Goal: Check status: Check status

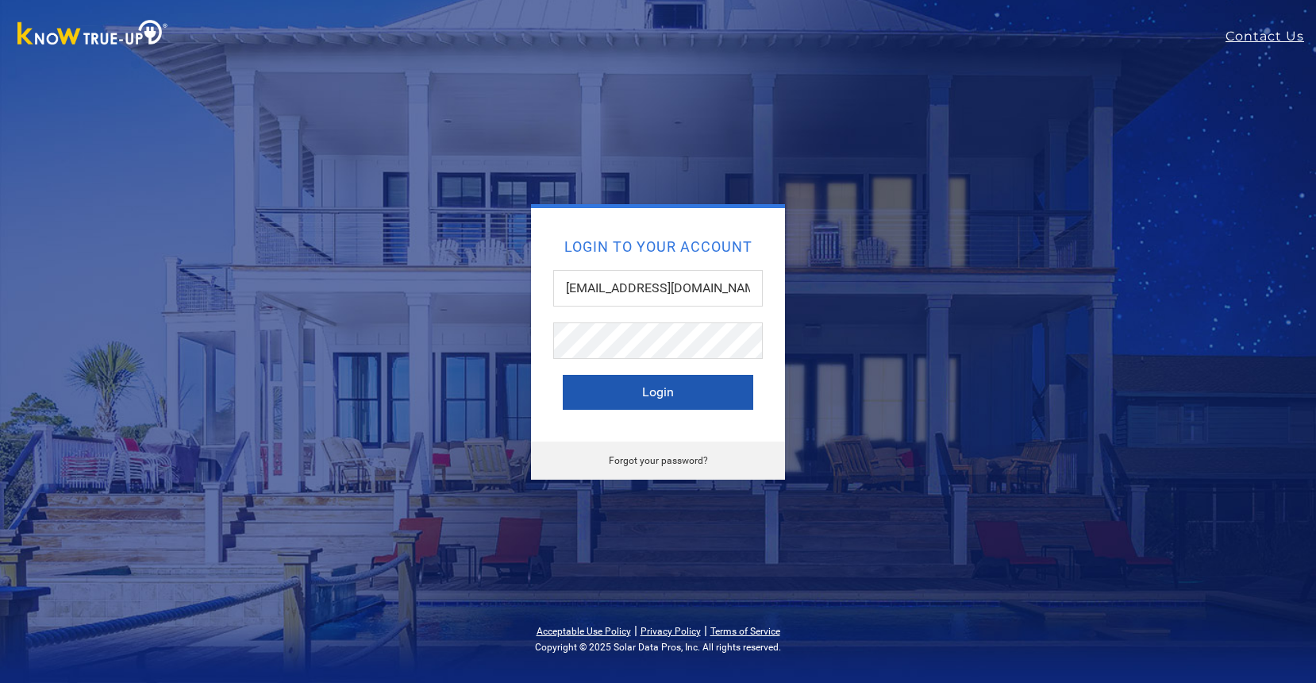
click at [674, 389] on button "Login" at bounding box center [658, 392] width 190 height 35
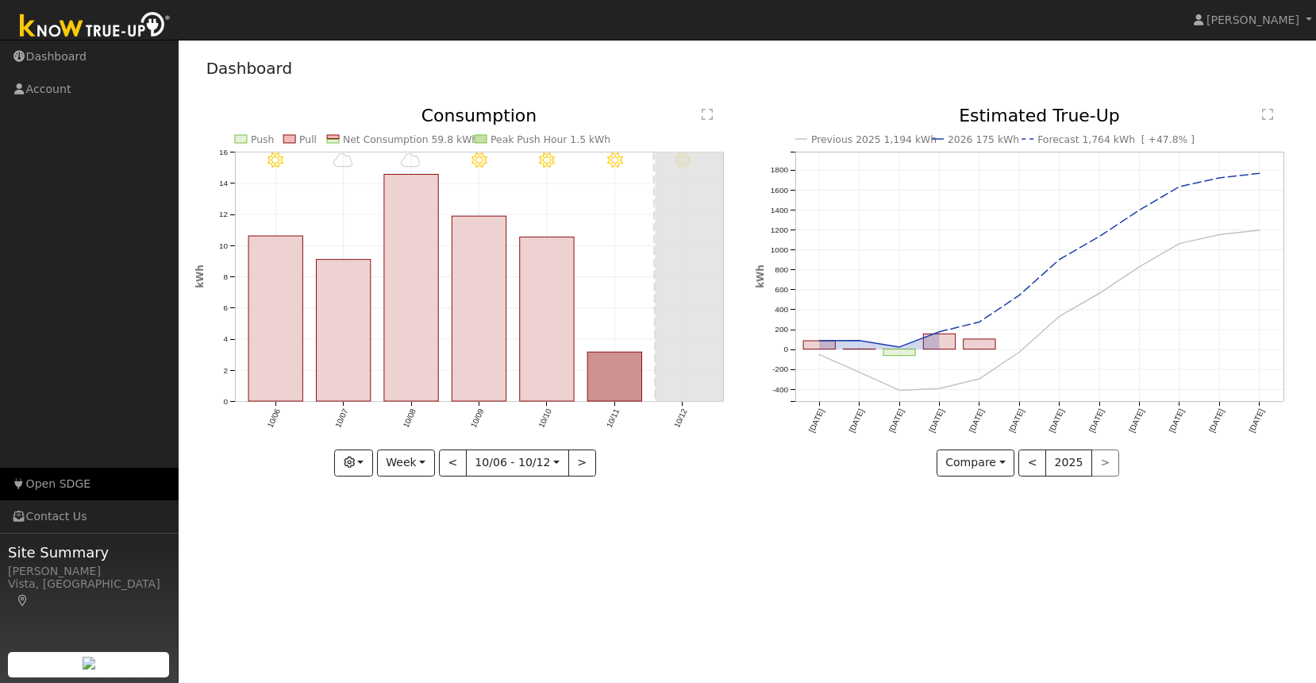
click at [49, 485] on link "Open SDGE" at bounding box center [89, 484] width 179 height 33
click at [1279, 8] on link "[PERSON_NAME]" at bounding box center [1253, 20] width 127 height 40
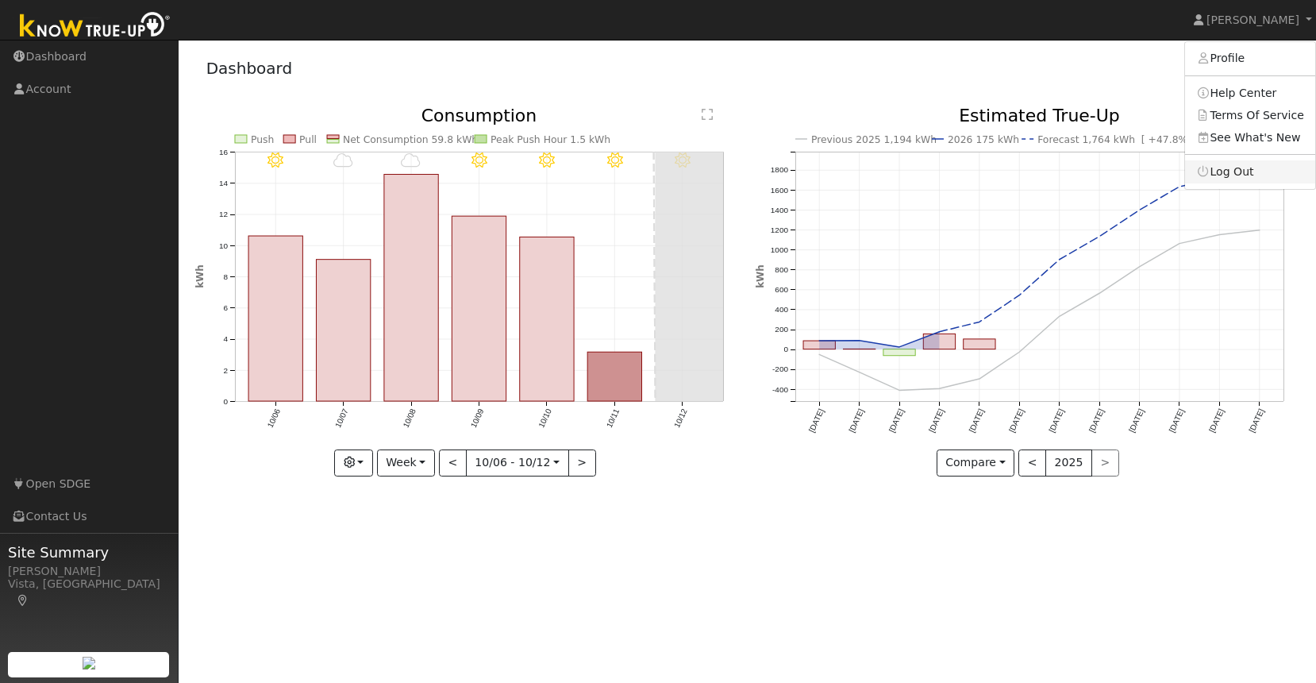
click at [1244, 165] on link "Log Out" at bounding box center [1250, 171] width 130 height 22
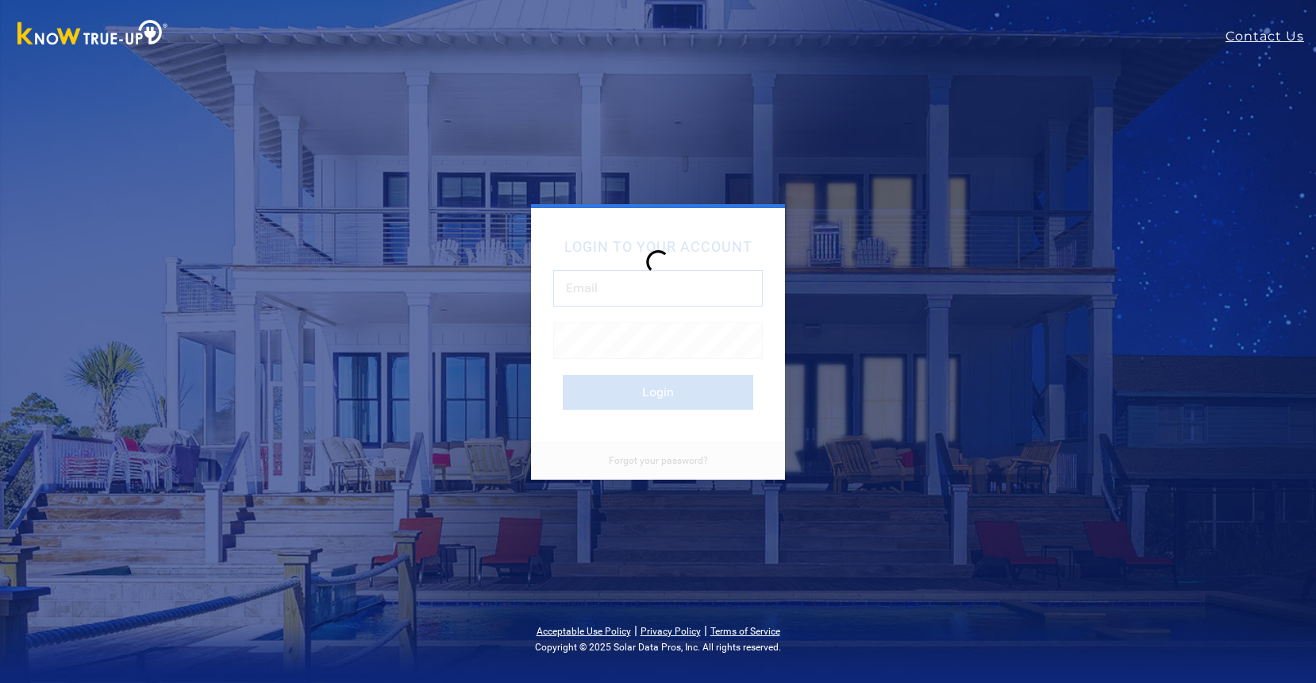
type input "[EMAIL_ADDRESS][DOMAIN_NAME]"
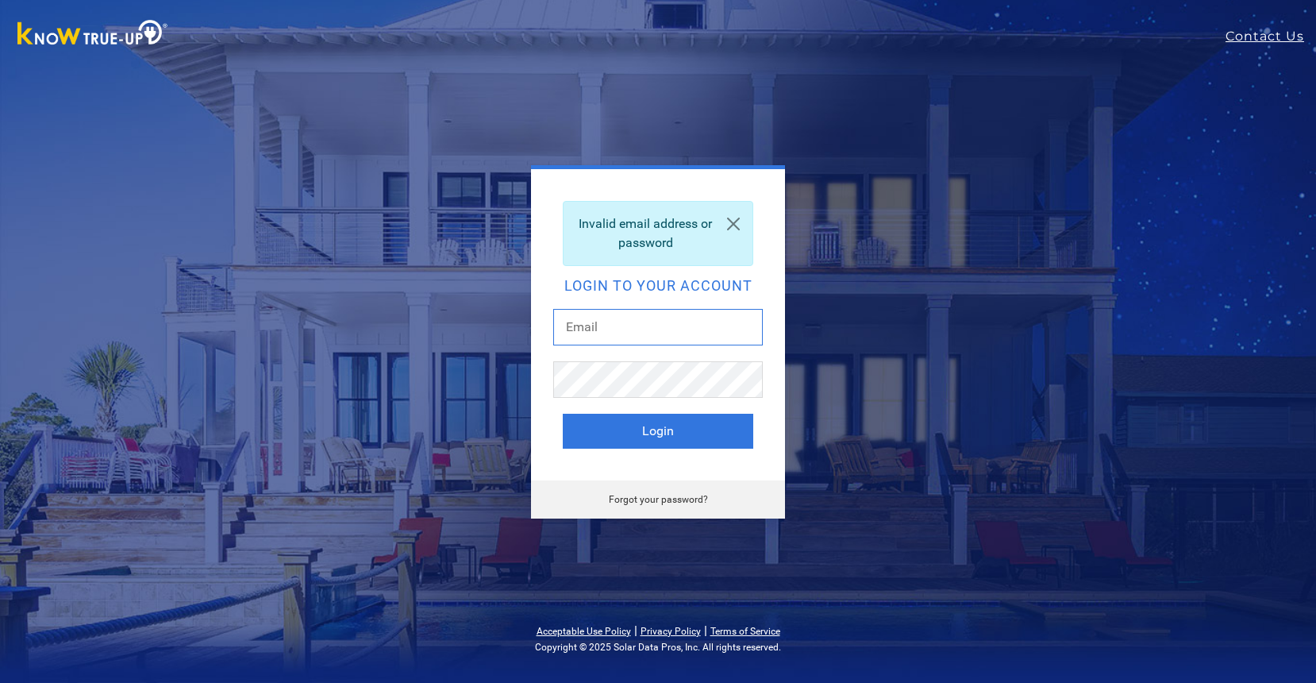
type input "[EMAIL_ADDRESS][DOMAIN_NAME]"
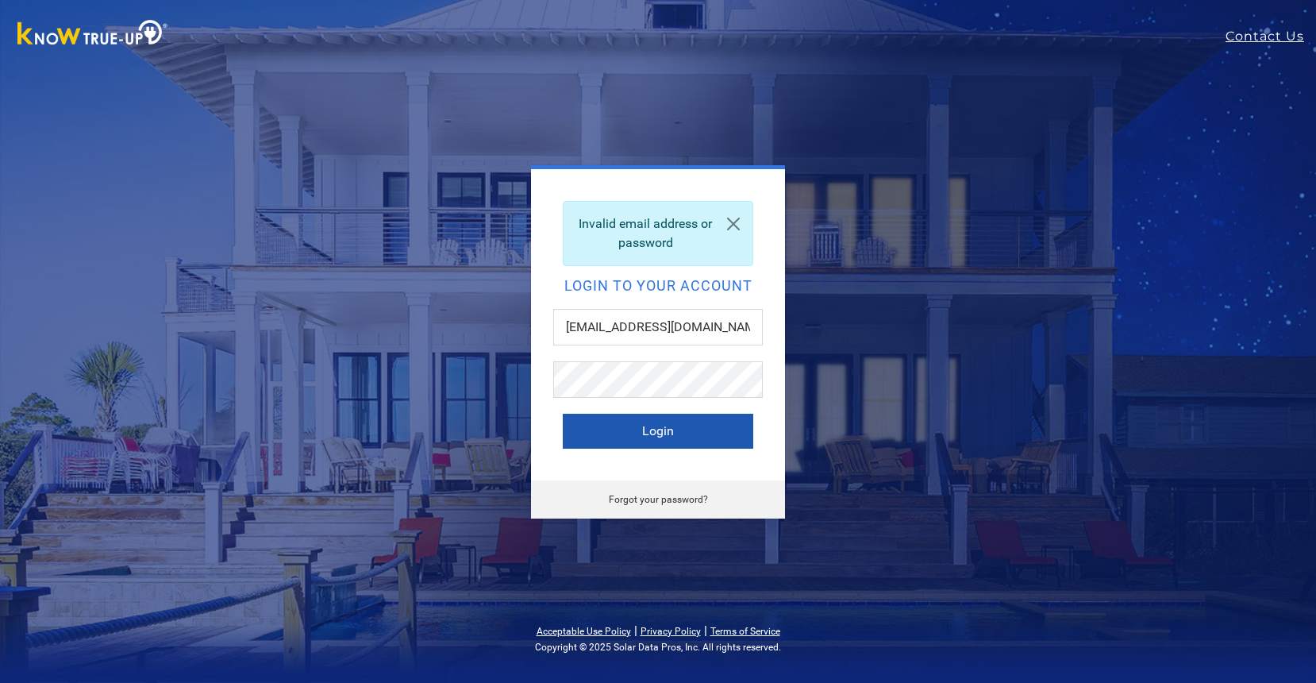
click at [668, 433] on button "Login" at bounding box center [658, 431] width 190 height 35
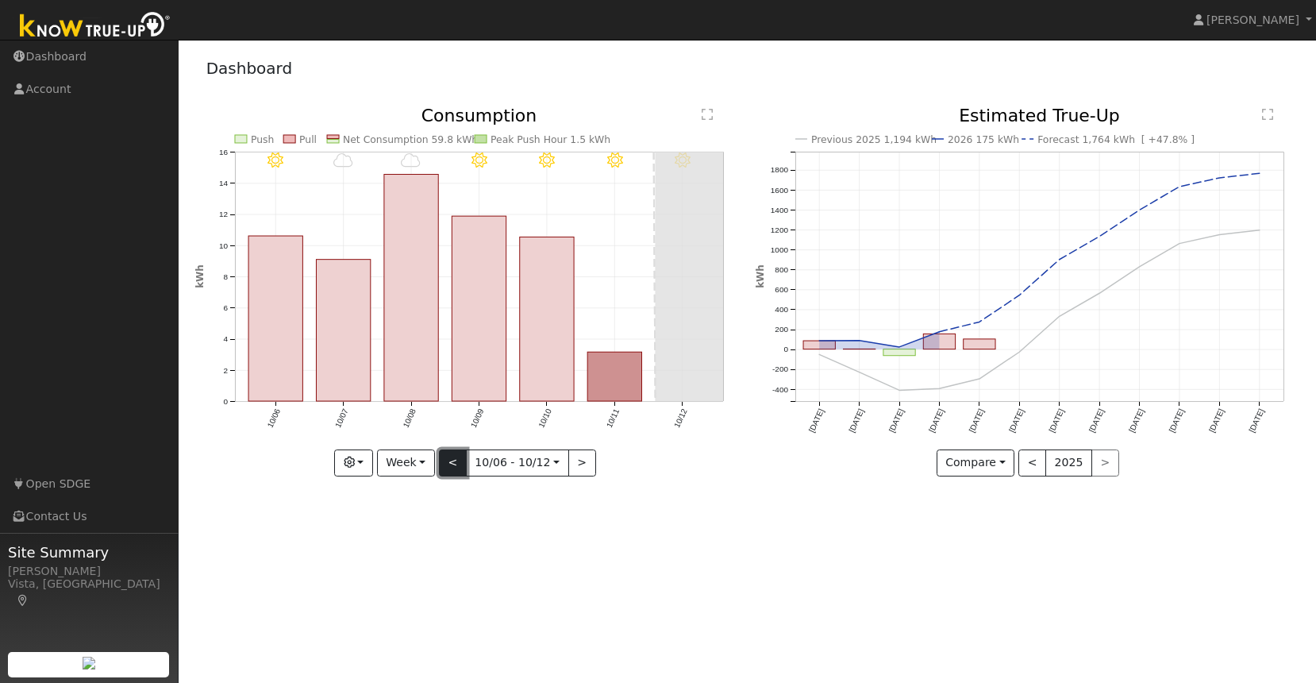
click at [452, 459] on button "<" at bounding box center [453, 462] width 28 height 27
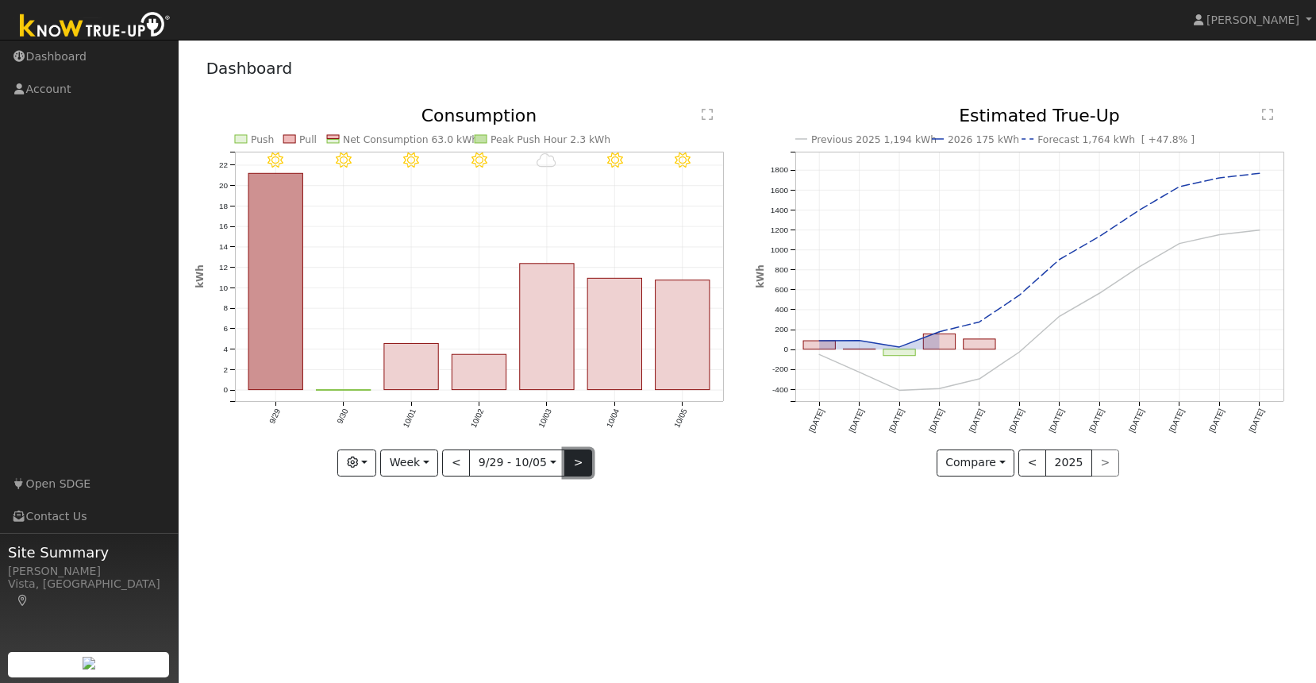
click at [571, 457] on button ">" at bounding box center [578, 462] width 28 height 27
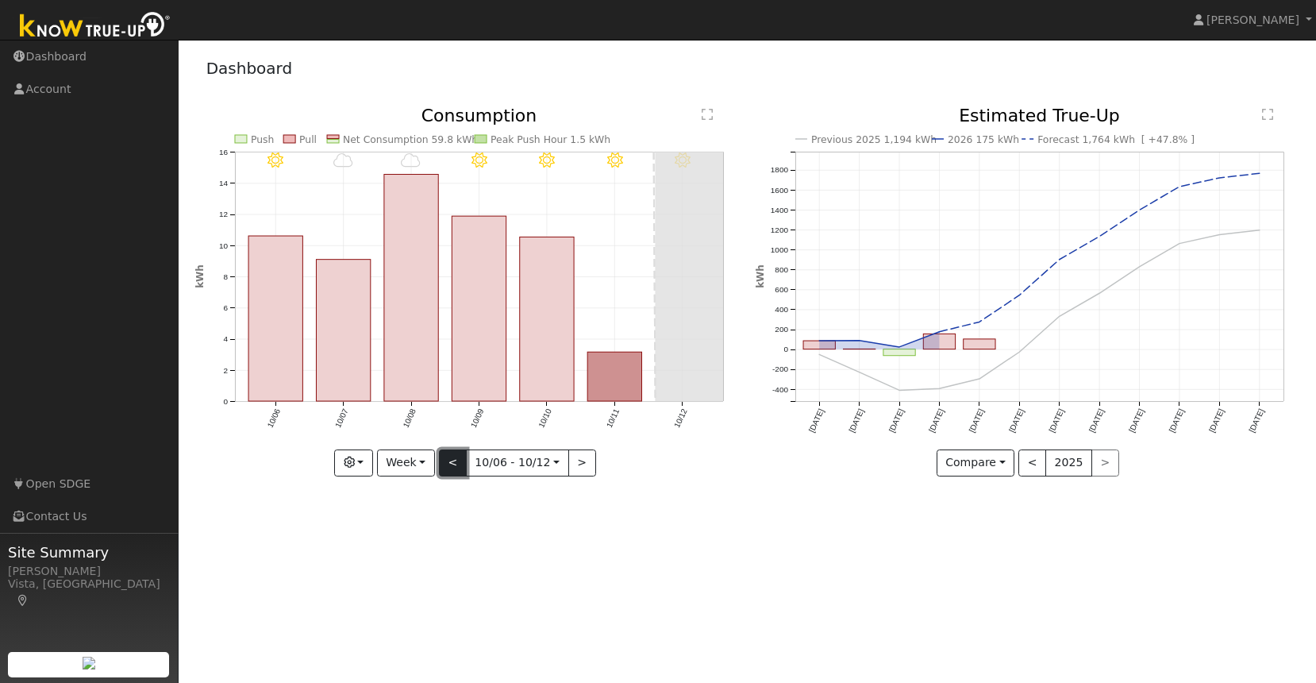
click at [452, 457] on button "<" at bounding box center [453, 462] width 28 height 27
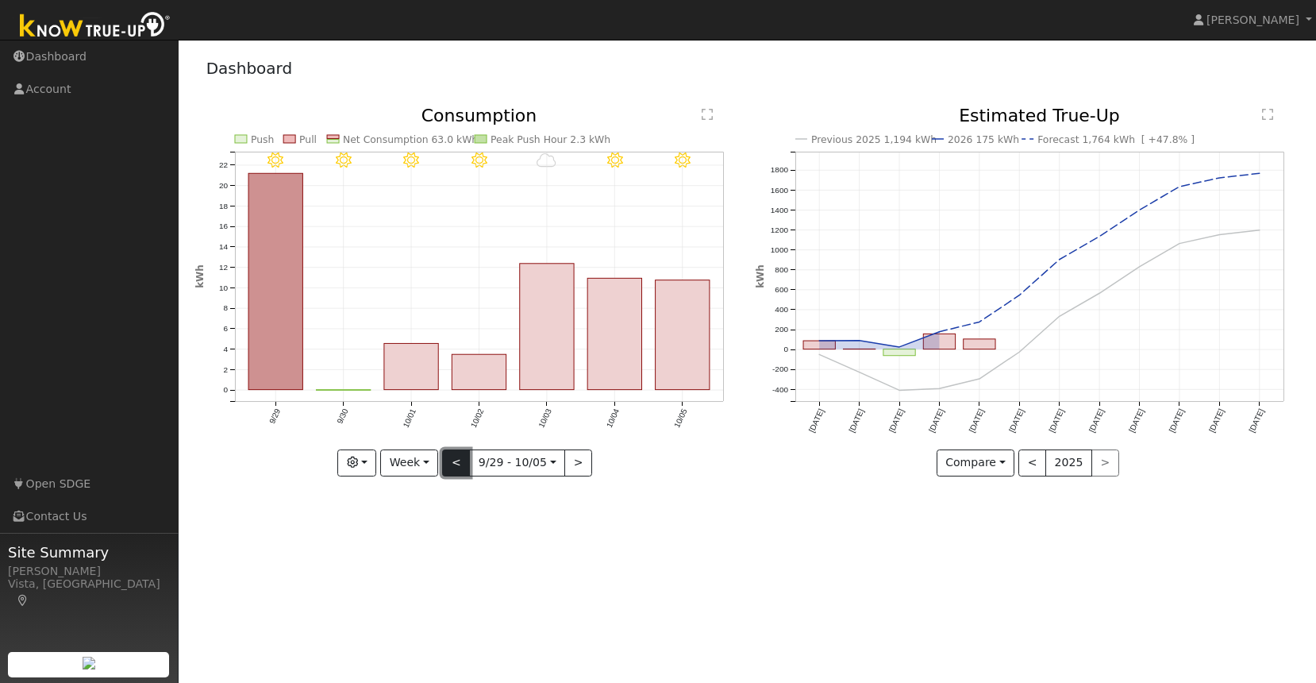
click at [452, 457] on button "<" at bounding box center [456, 462] width 28 height 27
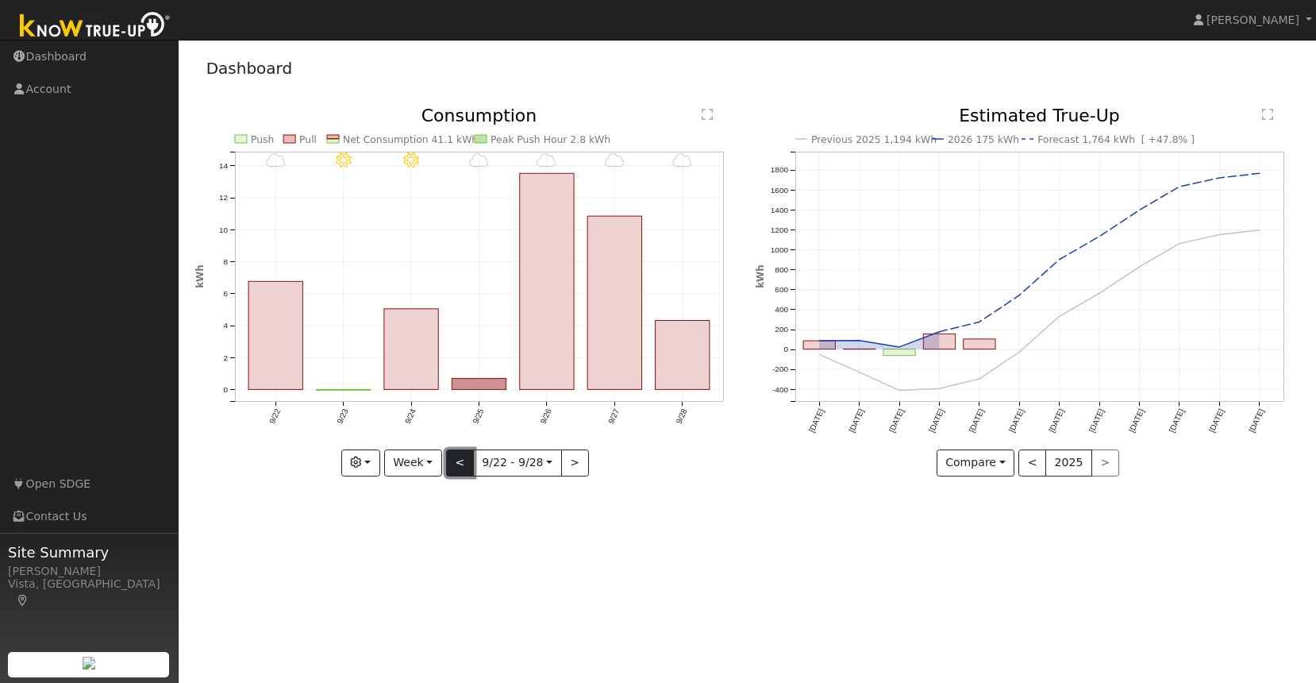
click at [457, 463] on button "<" at bounding box center [460, 462] width 28 height 27
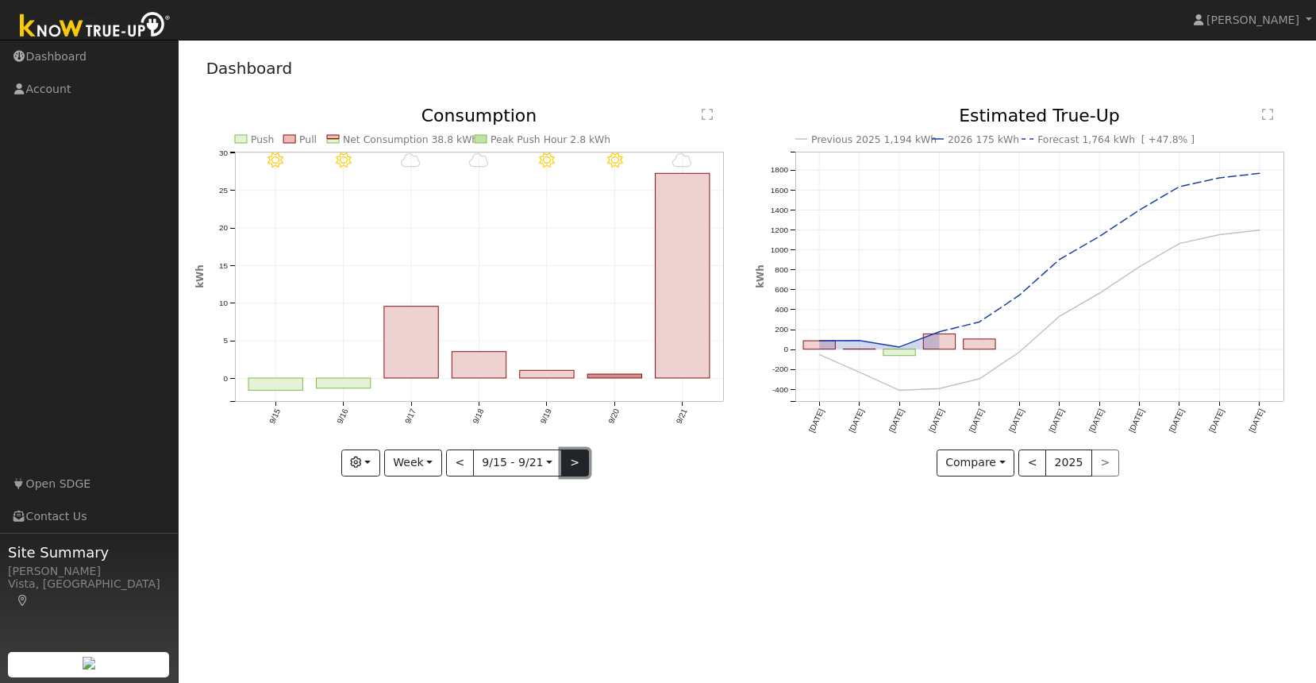
click at [573, 464] on button ">" at bounding box center [575, 462] width 28 height 27
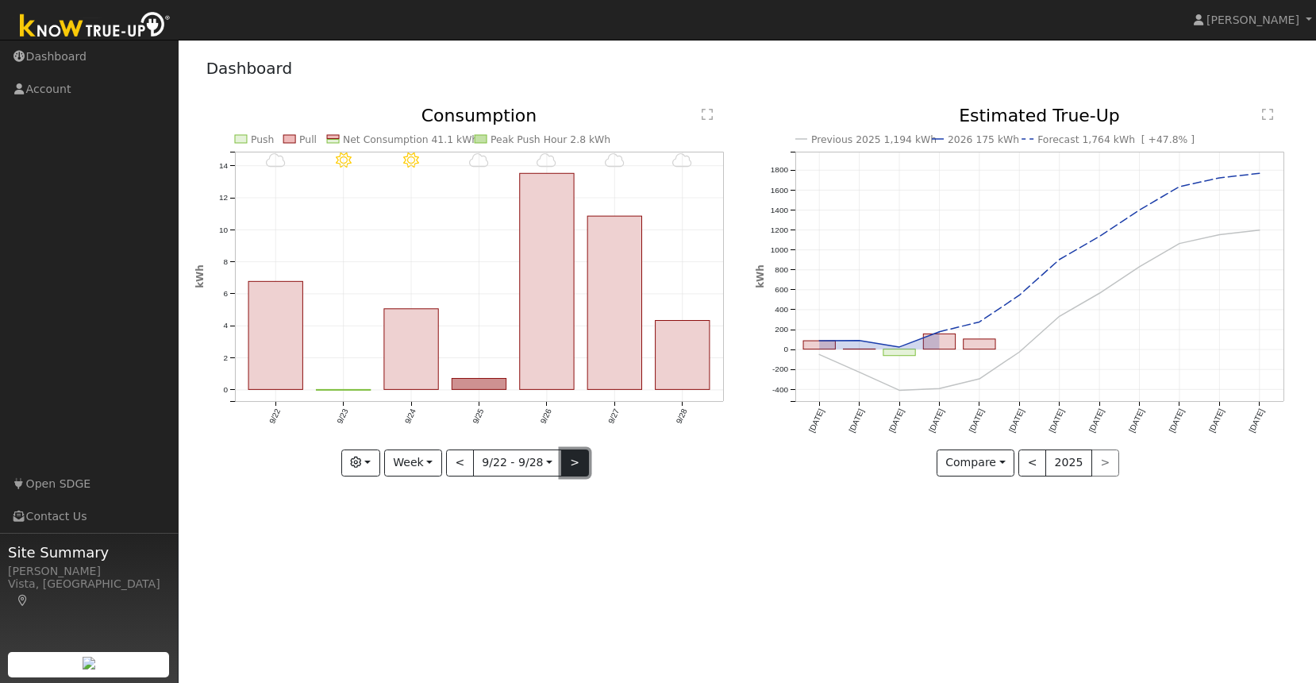
click at [573, 464] on button ">" at bounding box center [575, 462] width 28 height 27
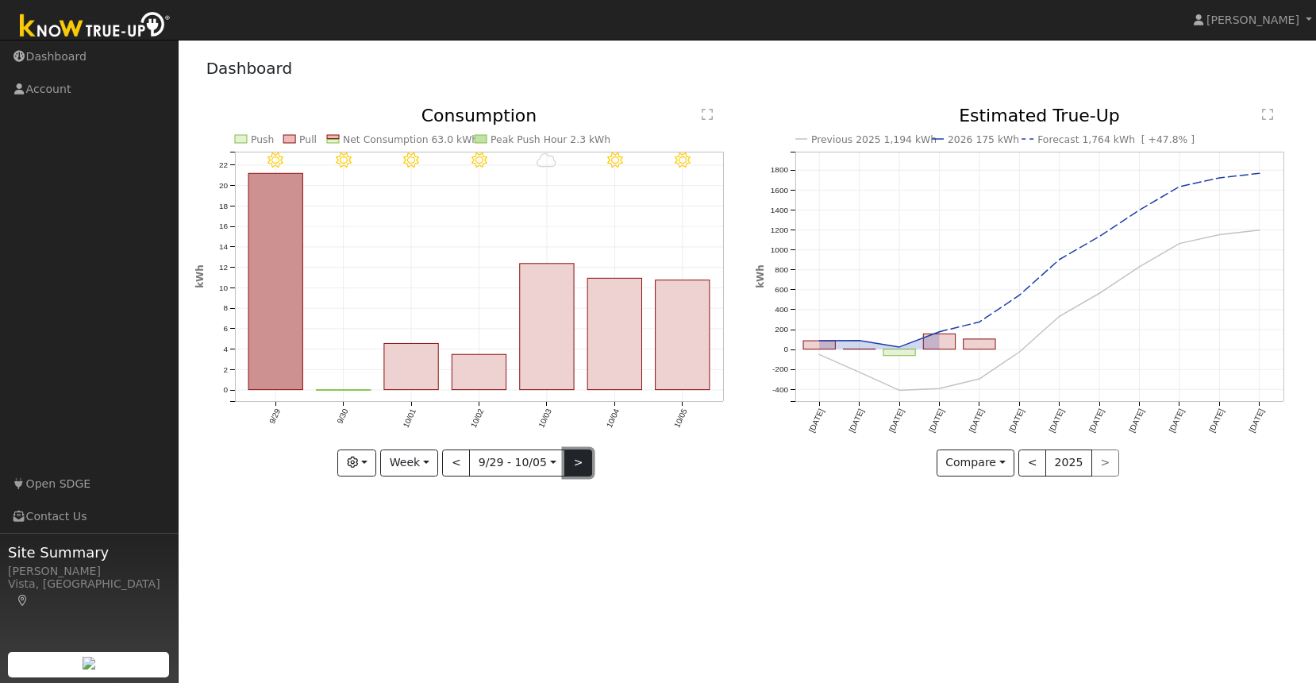
click at [573, 464] on button ">" at bounding box center [578, 462] width 28 height 27
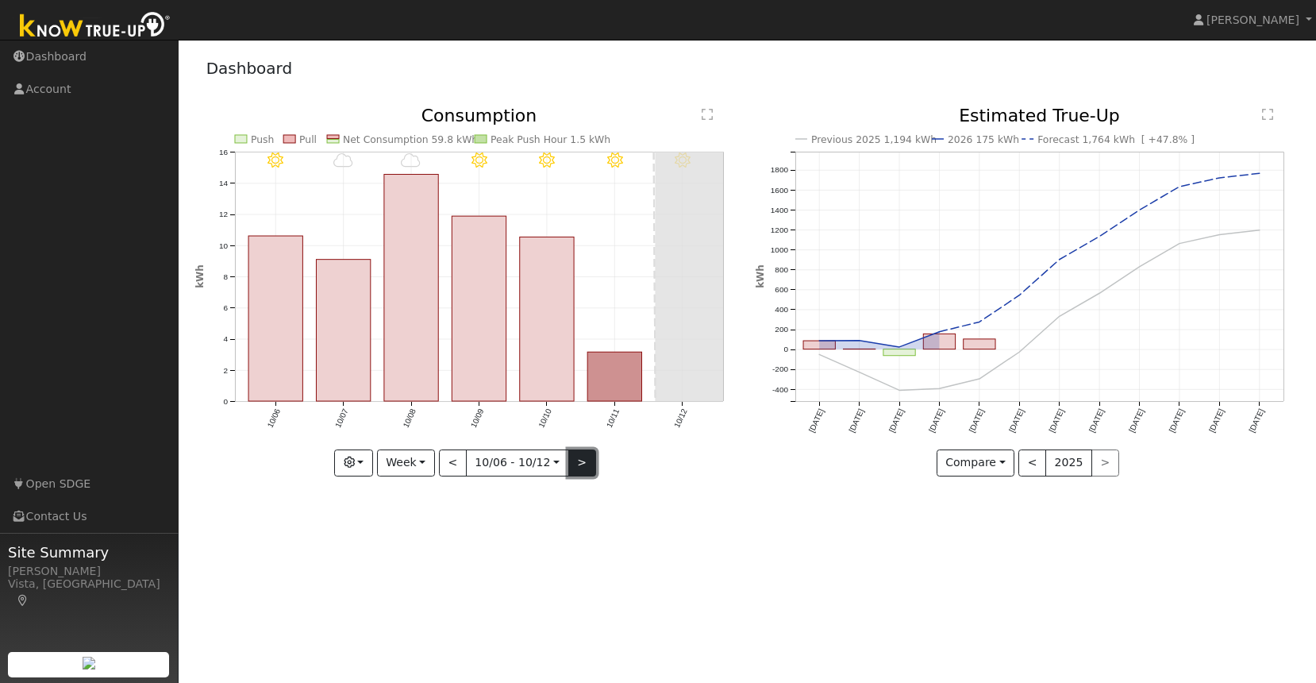
click at [573, 464] on button ">" at bounding box center [582, 462] width 28 height 27
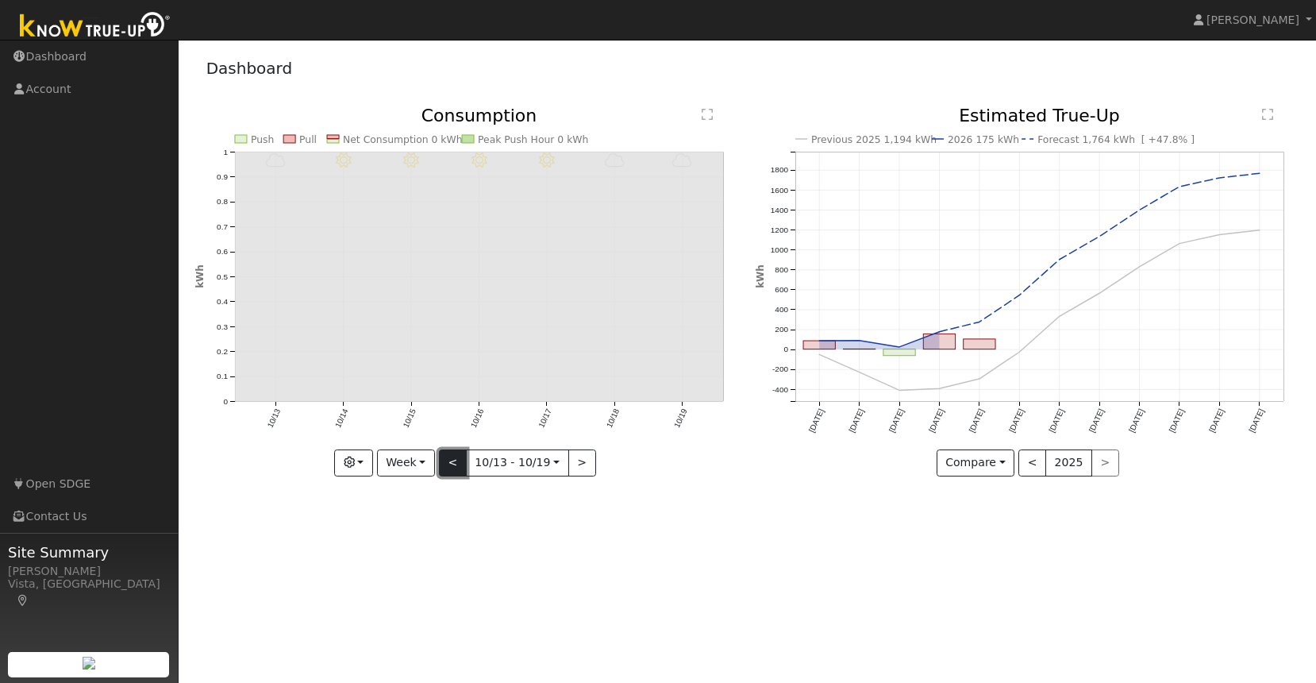
click at [459, 462] on button "<" at bounding box center [453, 462] width 28 height 27
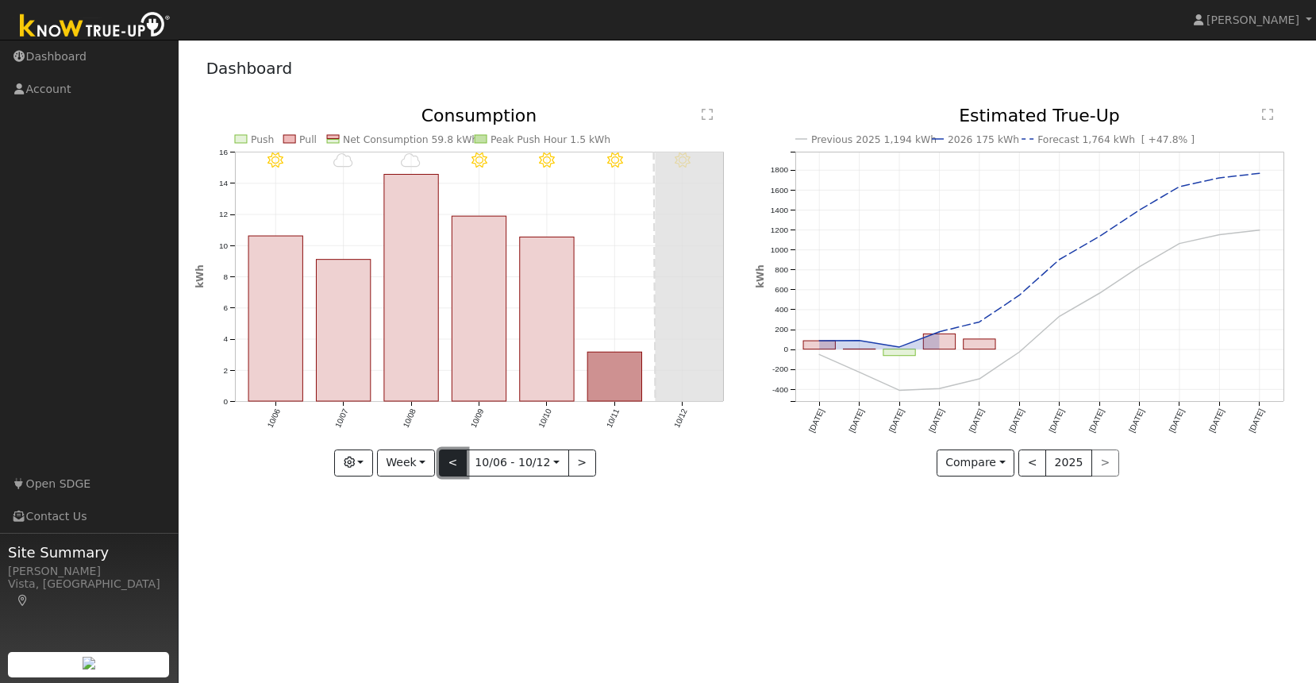
click at [460, 456] on button "<" at bounding box center [453, 462] width 28 height 27
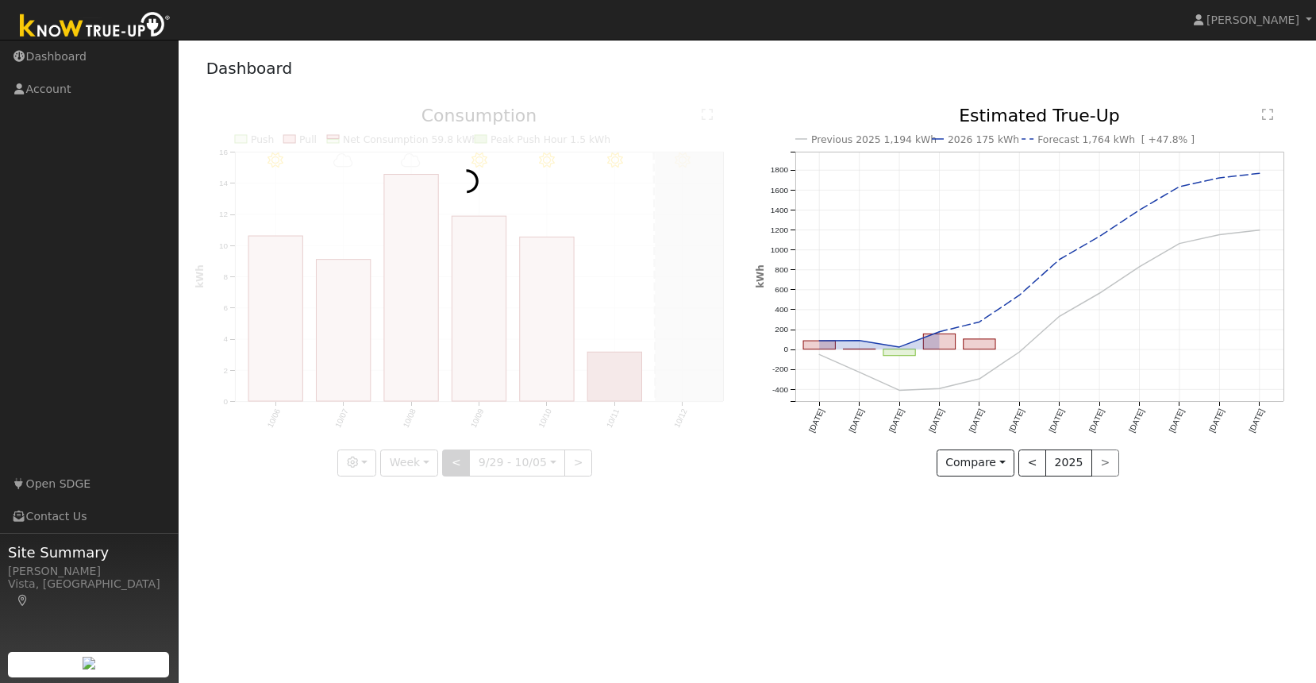
click at [460, 456] on div at bounding box center [467, 291] width 544 height 369
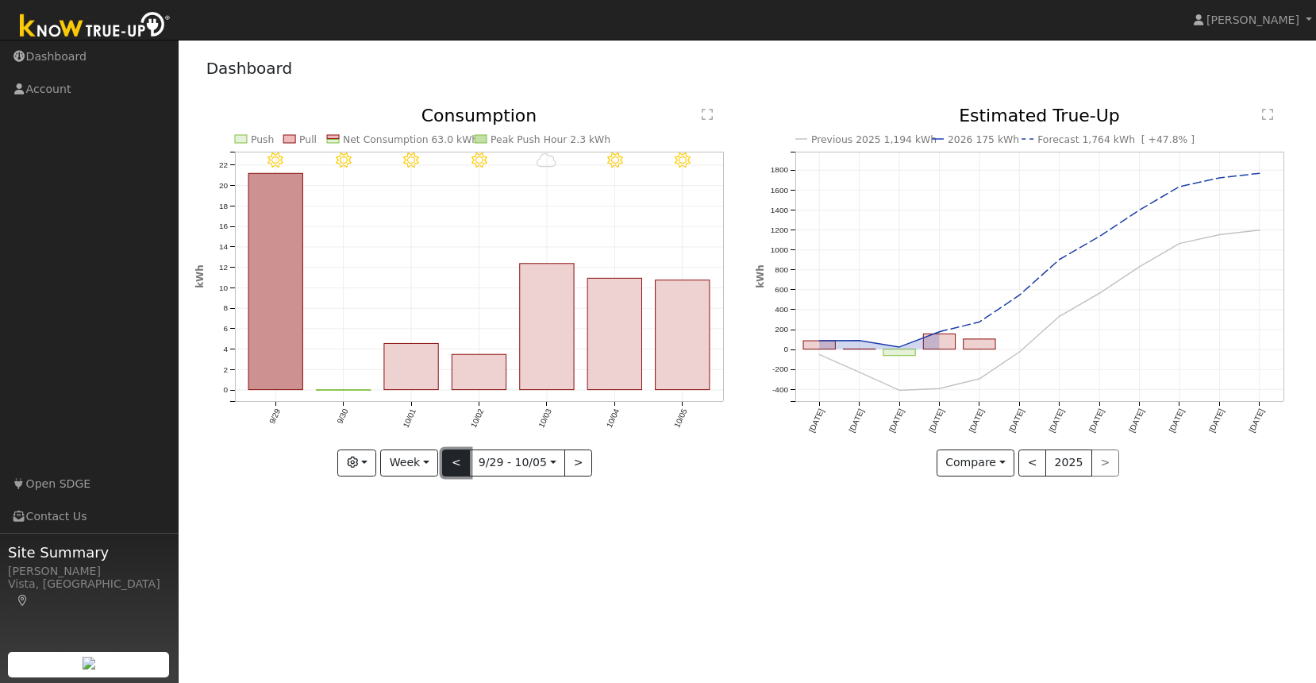
click at [460, 456] on button "<" at bounding box center [456, 462] width 28 height 27
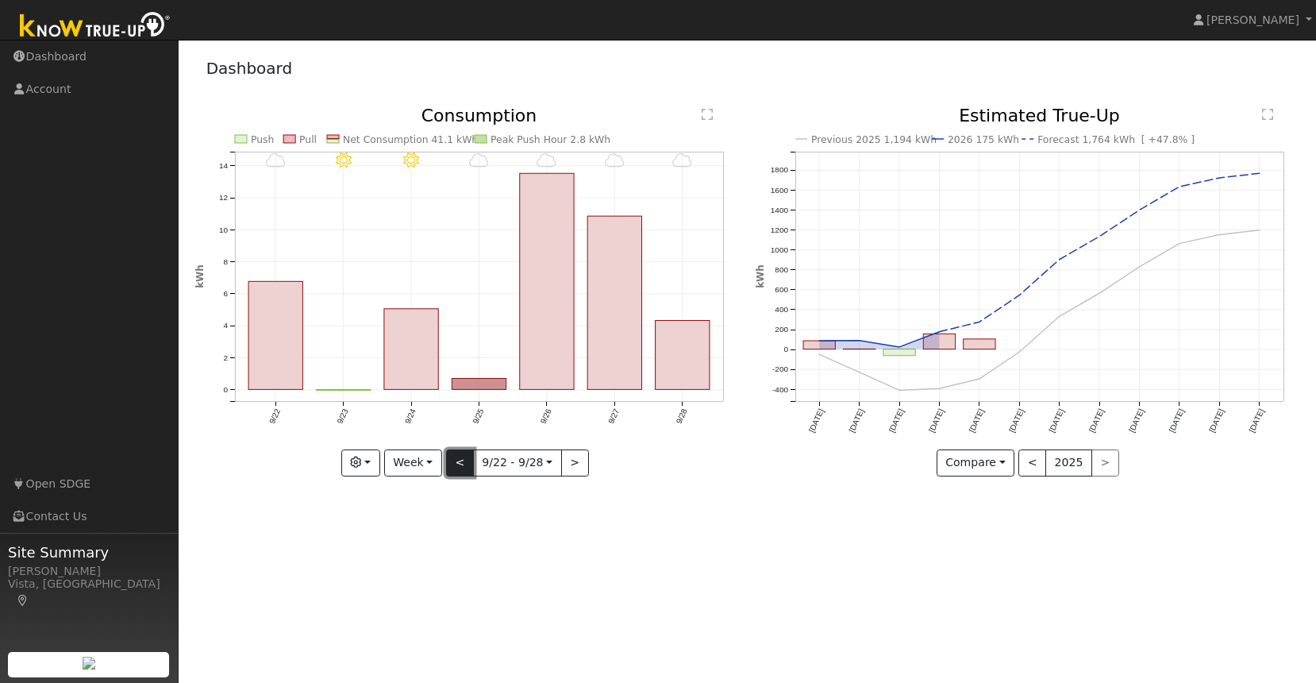
click at [460, 456] on button "<" at bounding box center [460, 462] width 28 height 27
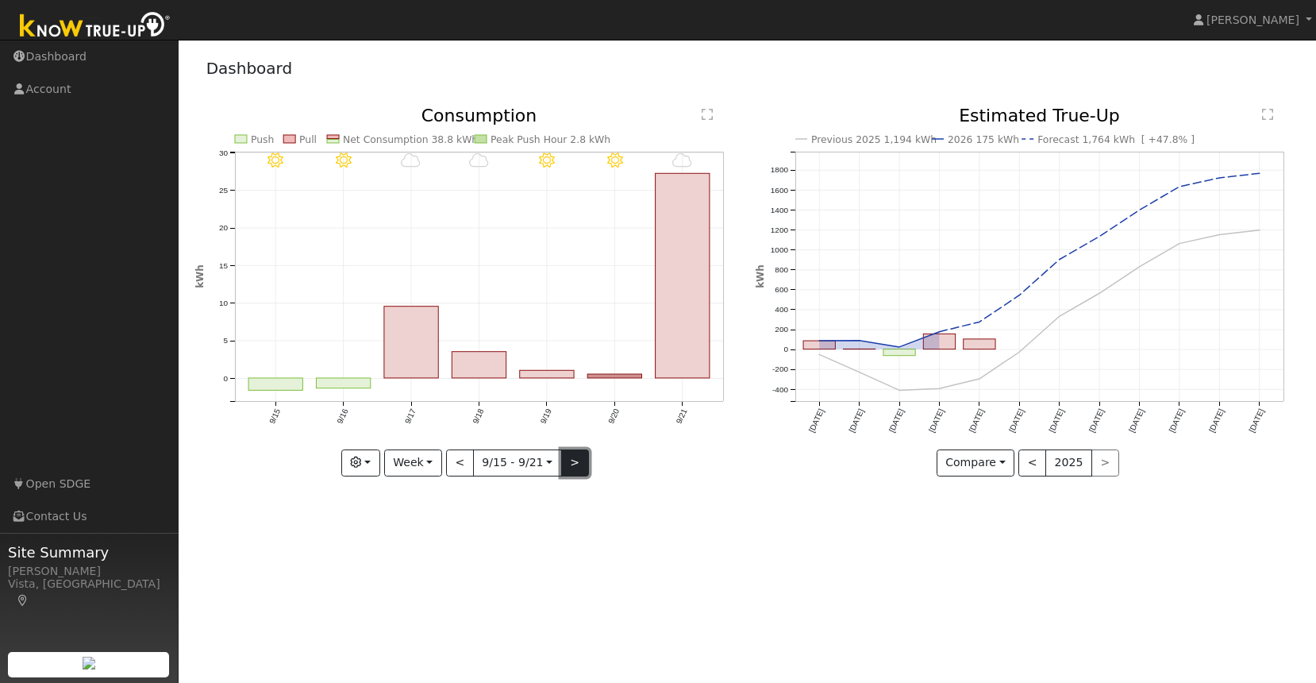
click at [567, 462] on button ">" at bounding box center [575, 462] width 28 height 27
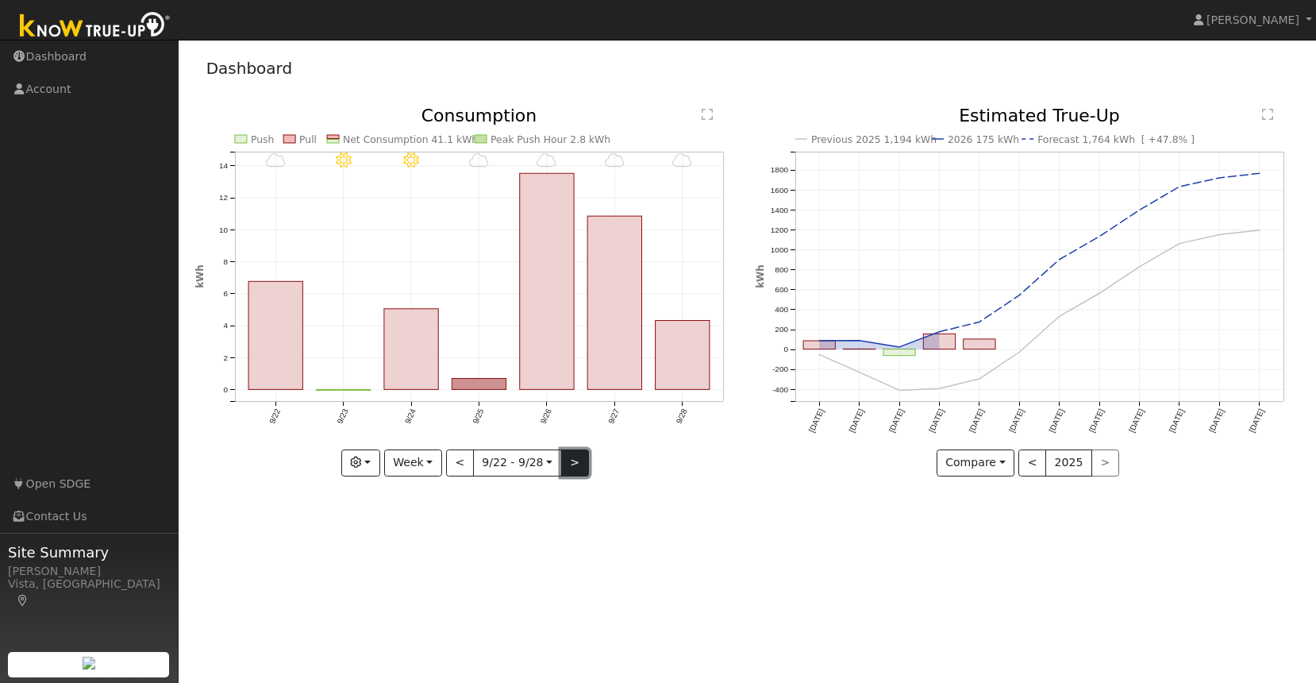
click at [571, 459] on button ">" at bounding box center [575, 462] width 28 height 27
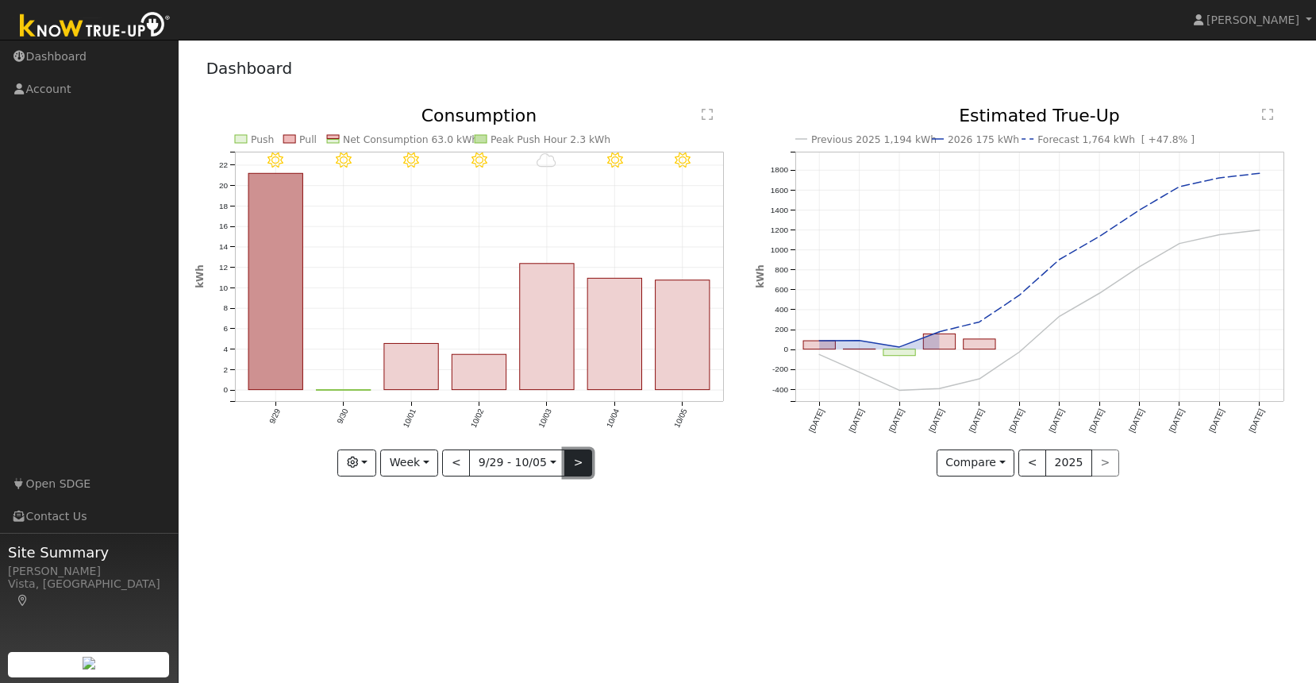
click at [573, 464] on button ">" at bounding box center [578, 462] width 28 height 27
type input "2025-10-06"
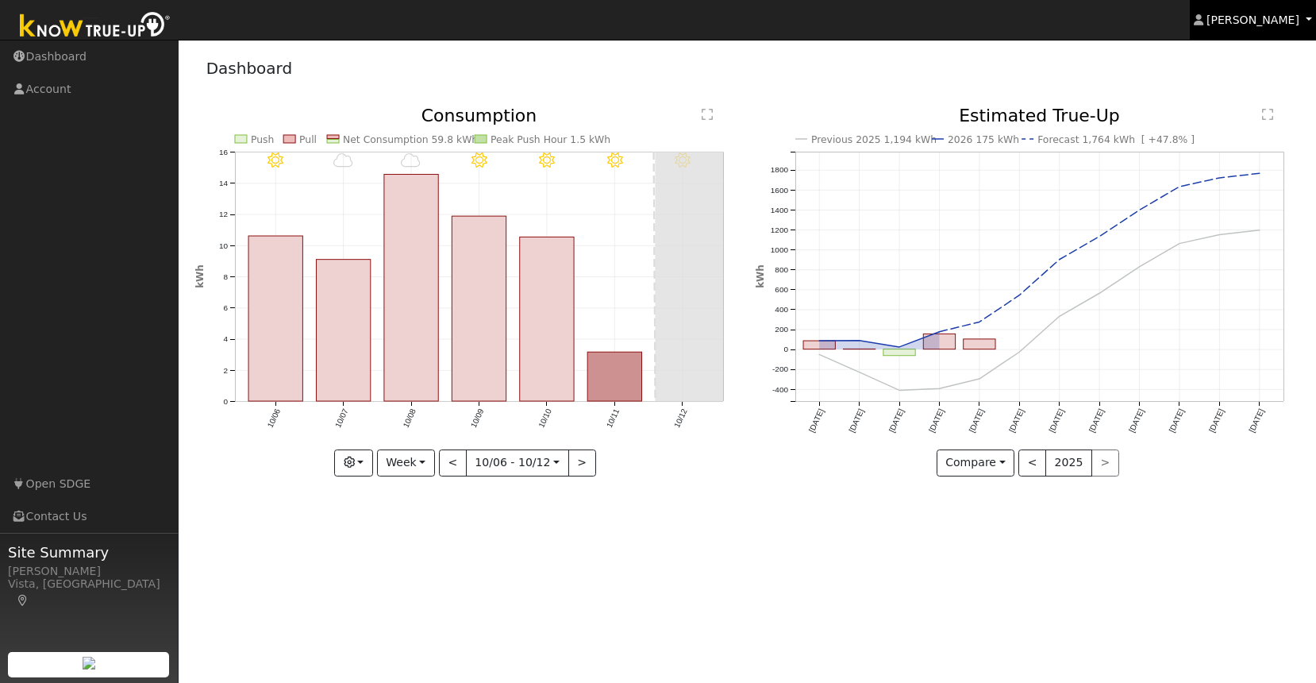
click at [1245, 18] on span "Cathrin Eckle" at bounding box center [1252, 19] width 93 height 13
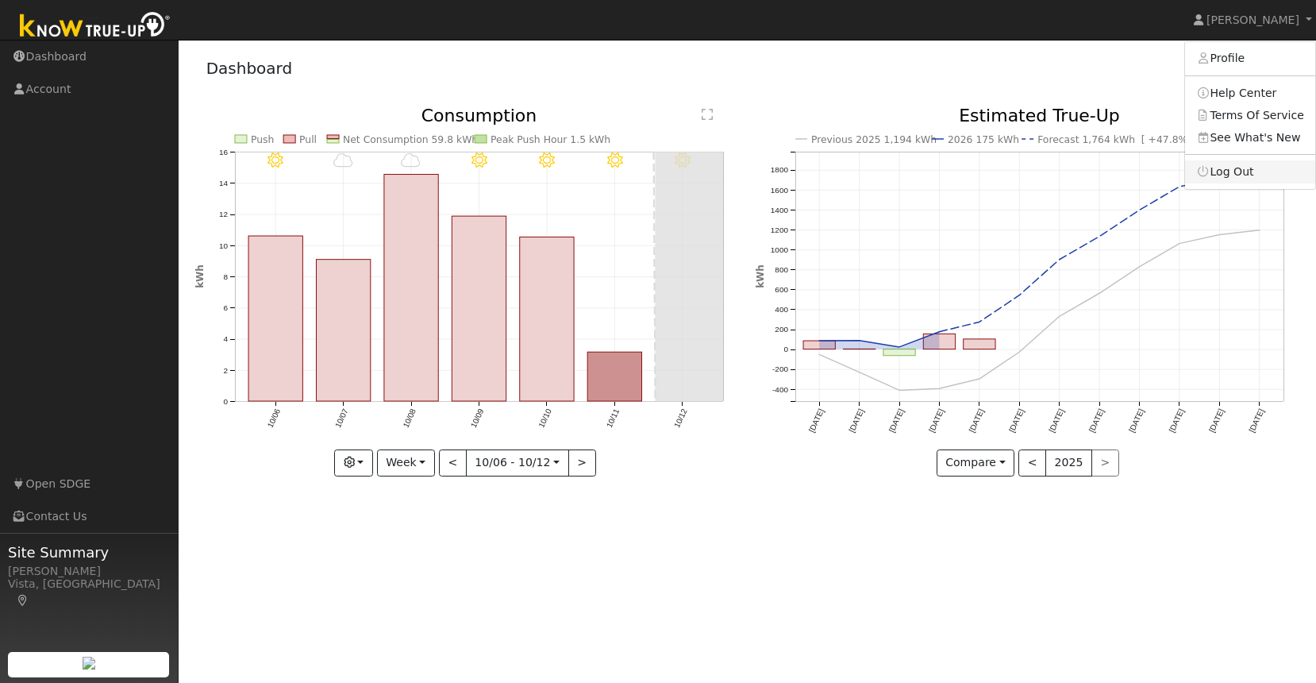
click at [1230, 169] on link "Log Out" at bounding box center [1250, 171] width 130 height 22
